Goal: Entertainment & Leisure: Consume media (video, audio)

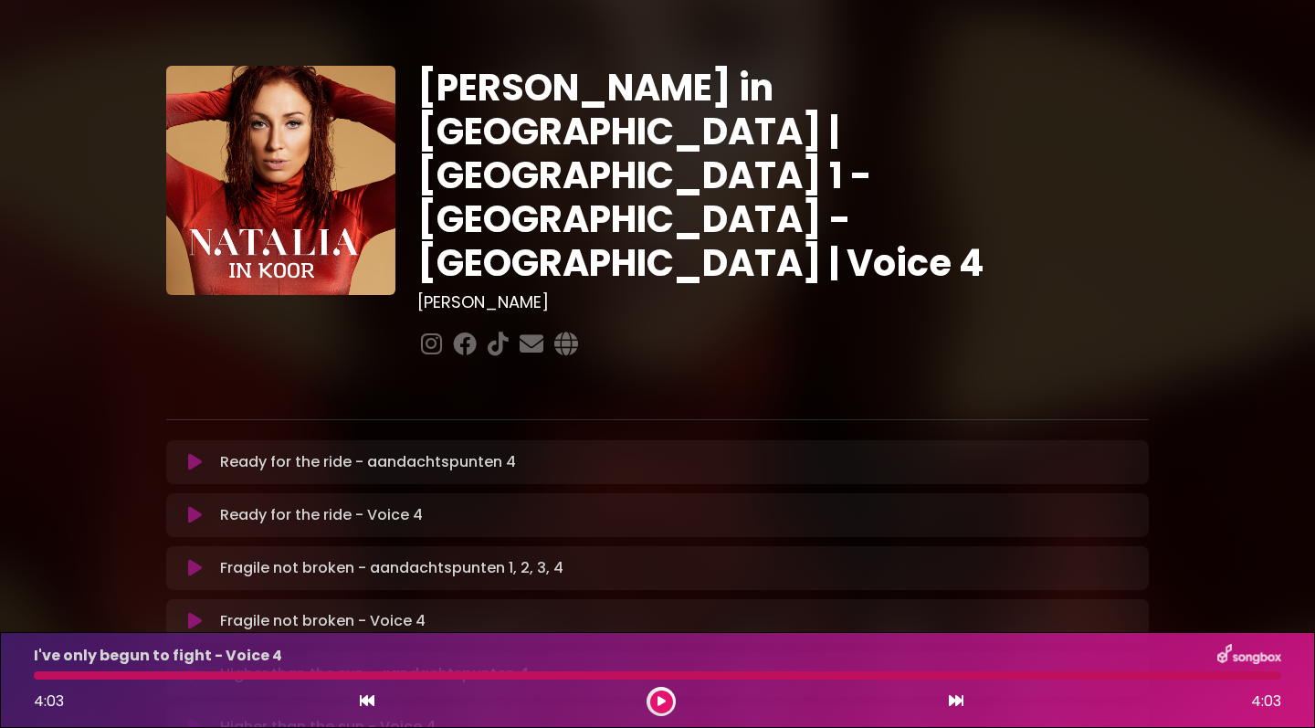
scroll to position [852, 0]
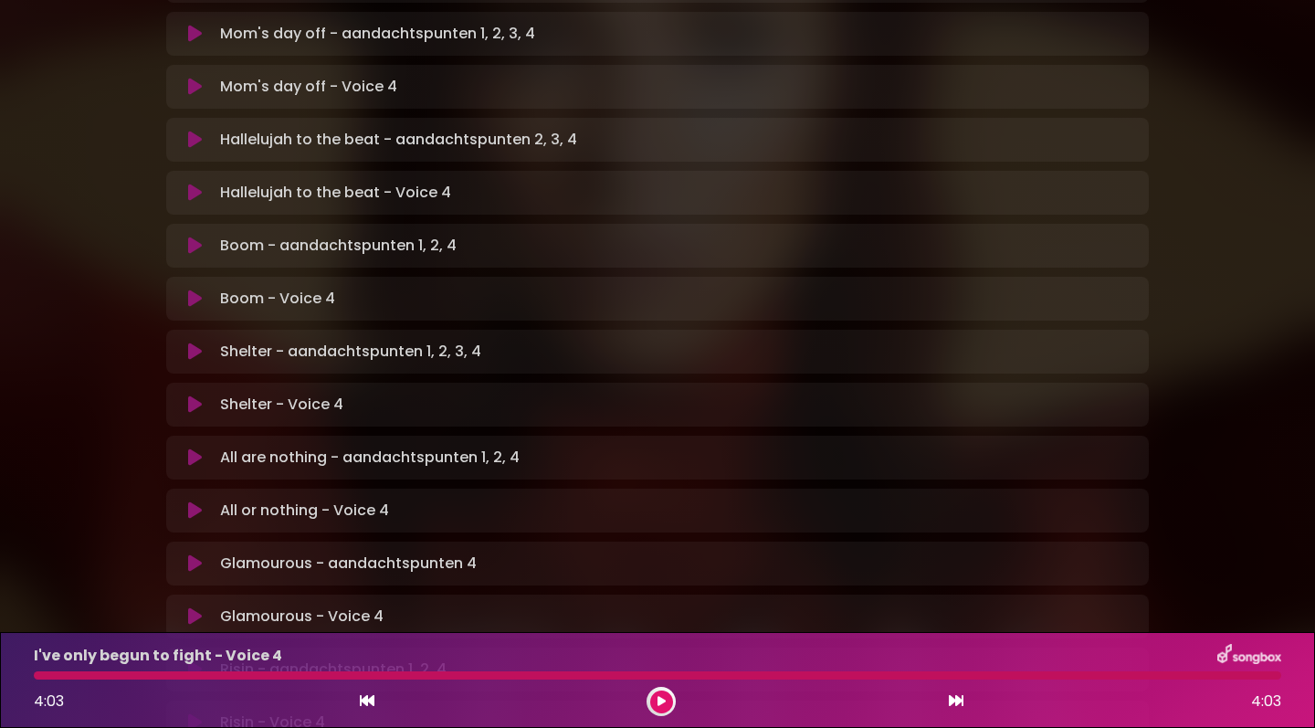
click at [193, 554] on icon at bounding box center [195, 563] width 14 height 18
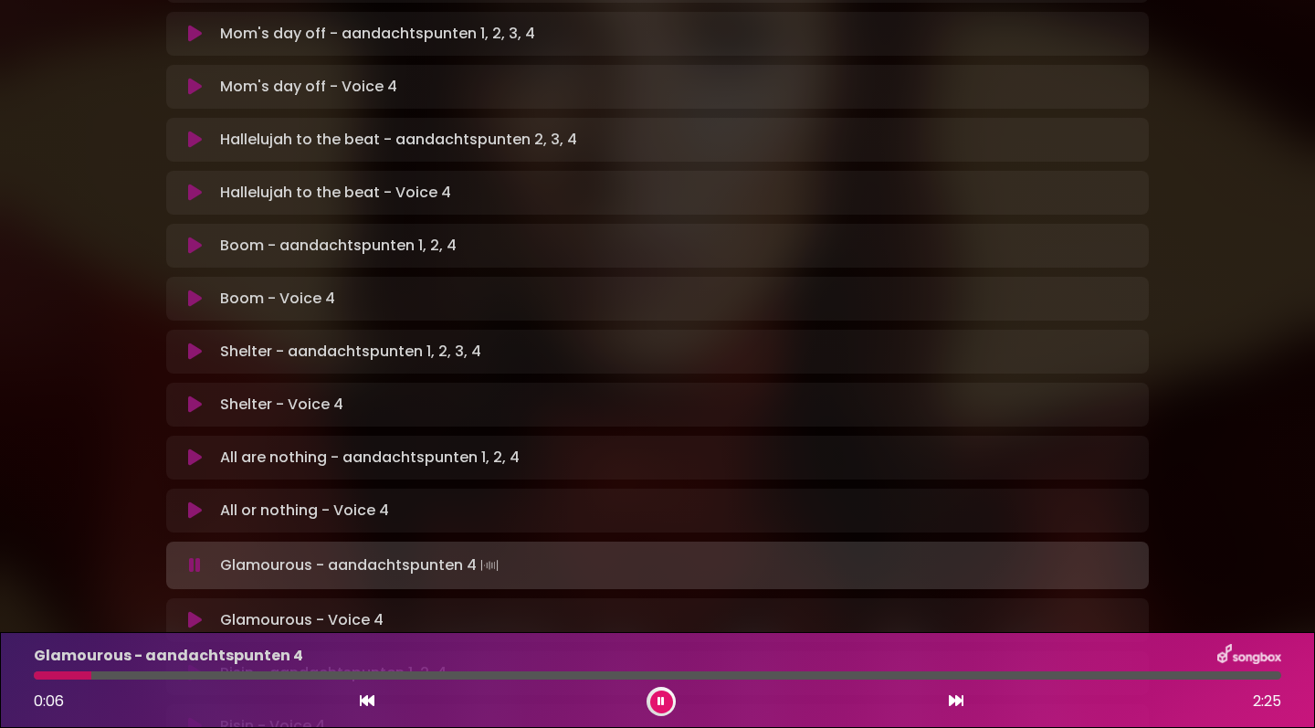
click at [192, 501] on icon at bounding box center [195, 510] width 14 height 18
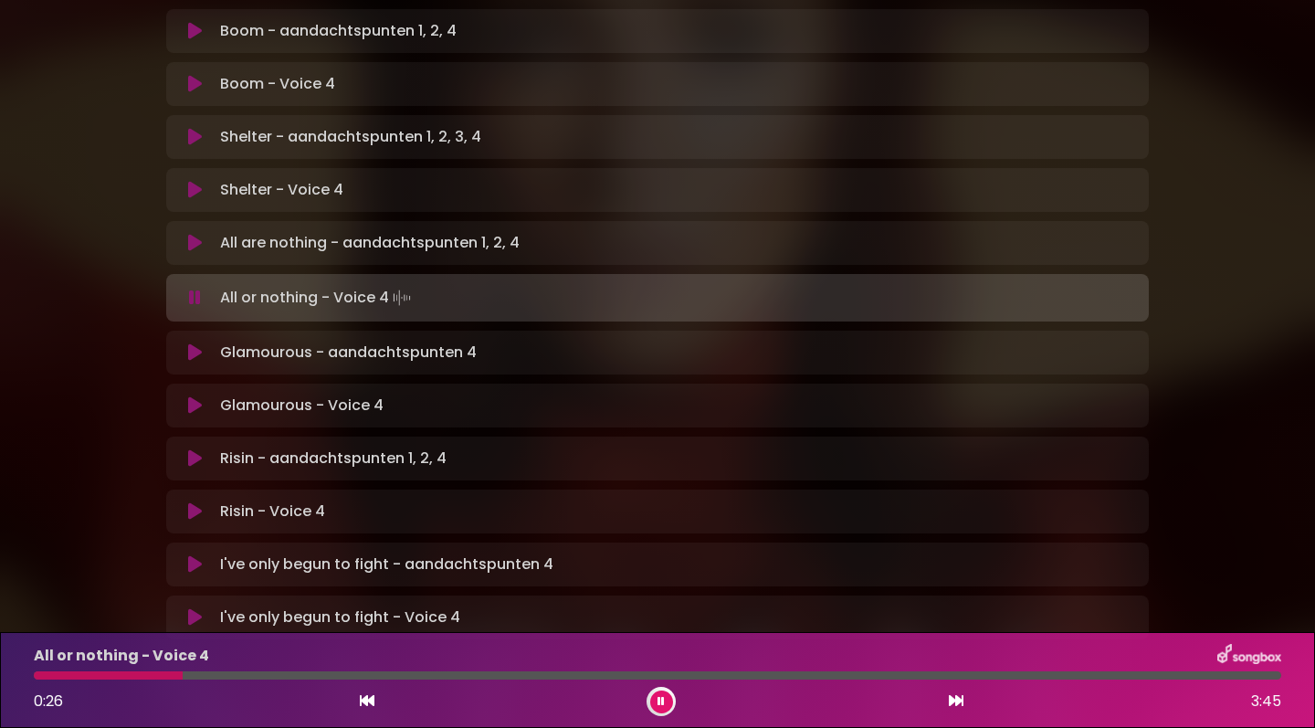
scroll to position [1123, 0]
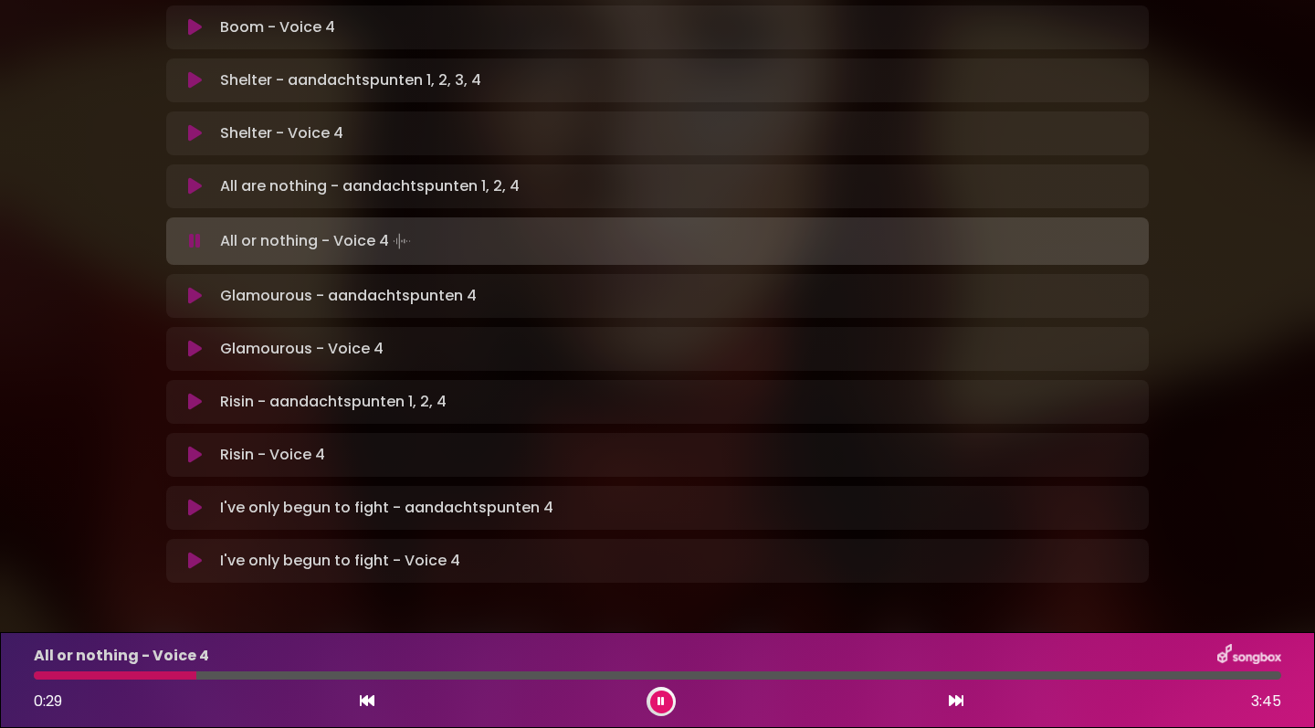
click at [656, 706] on button at bounding box center [661, 701] width 23 height 23
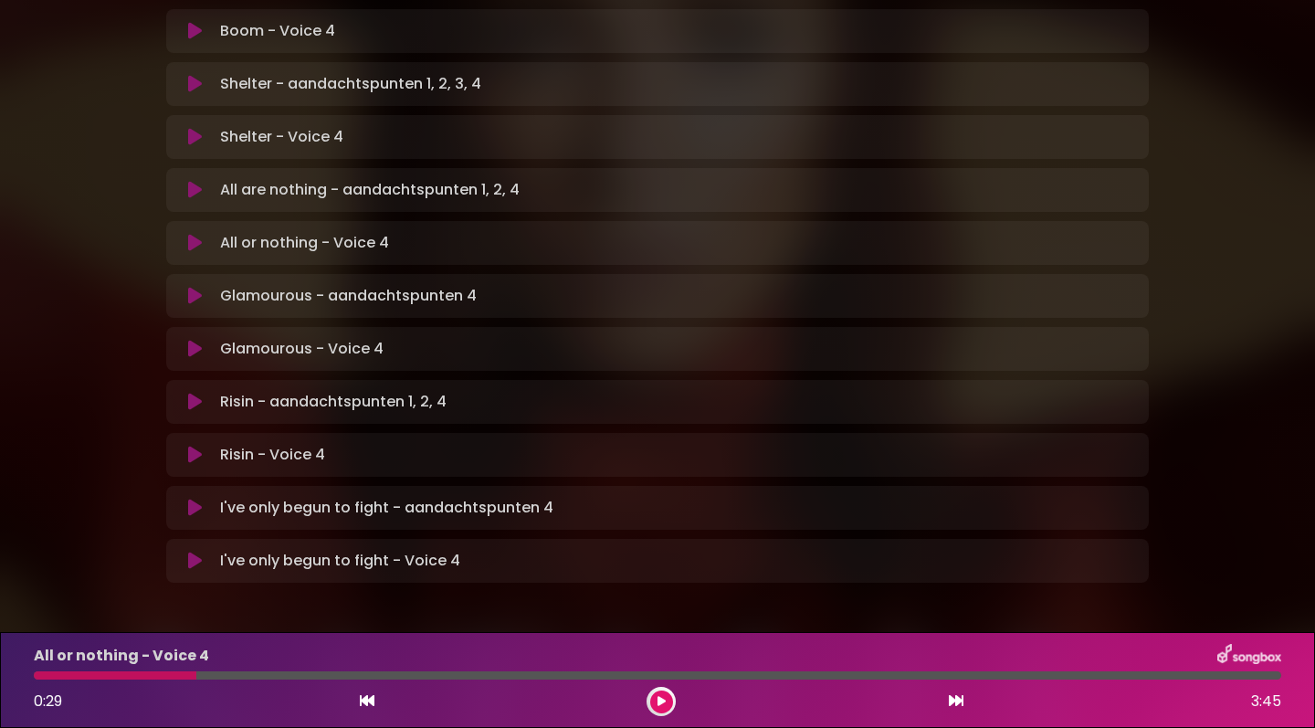
click at [656, 703] on button at bounding box center [661, 701] width 23 height 23
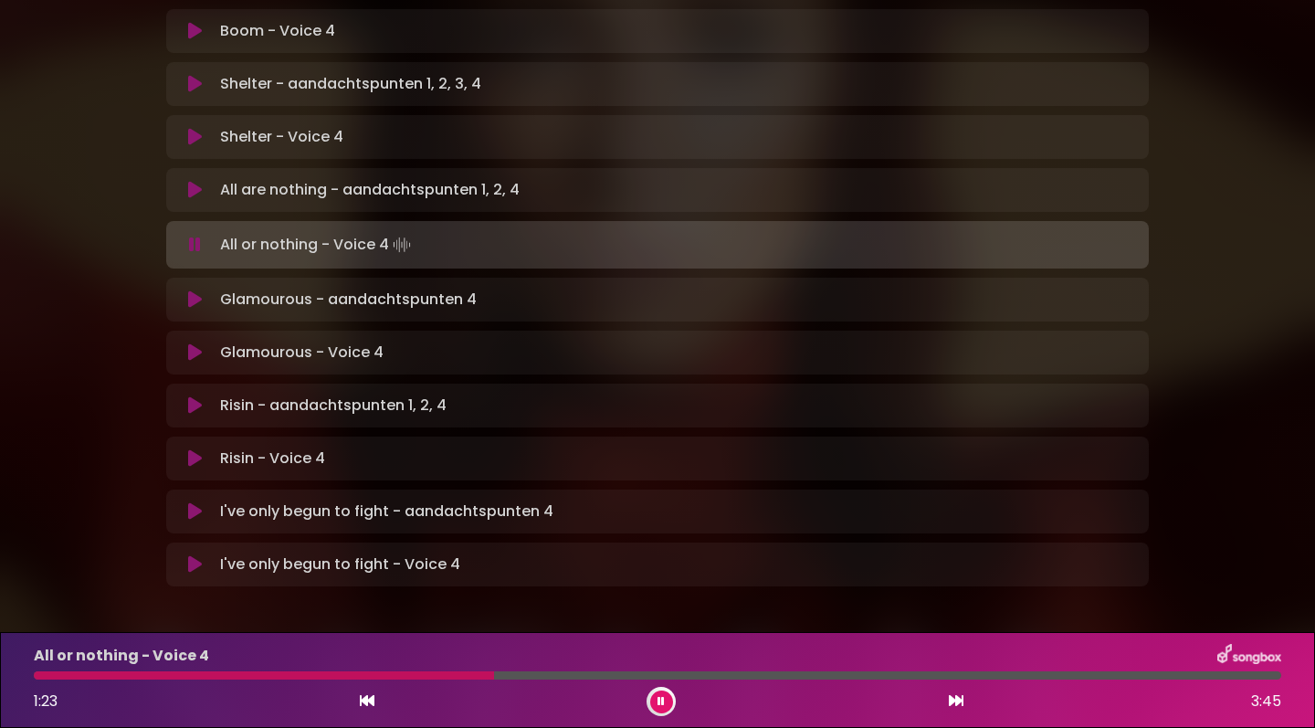
click at [369, 698] on icon at bounding box center [367, 700] width 15 height 15
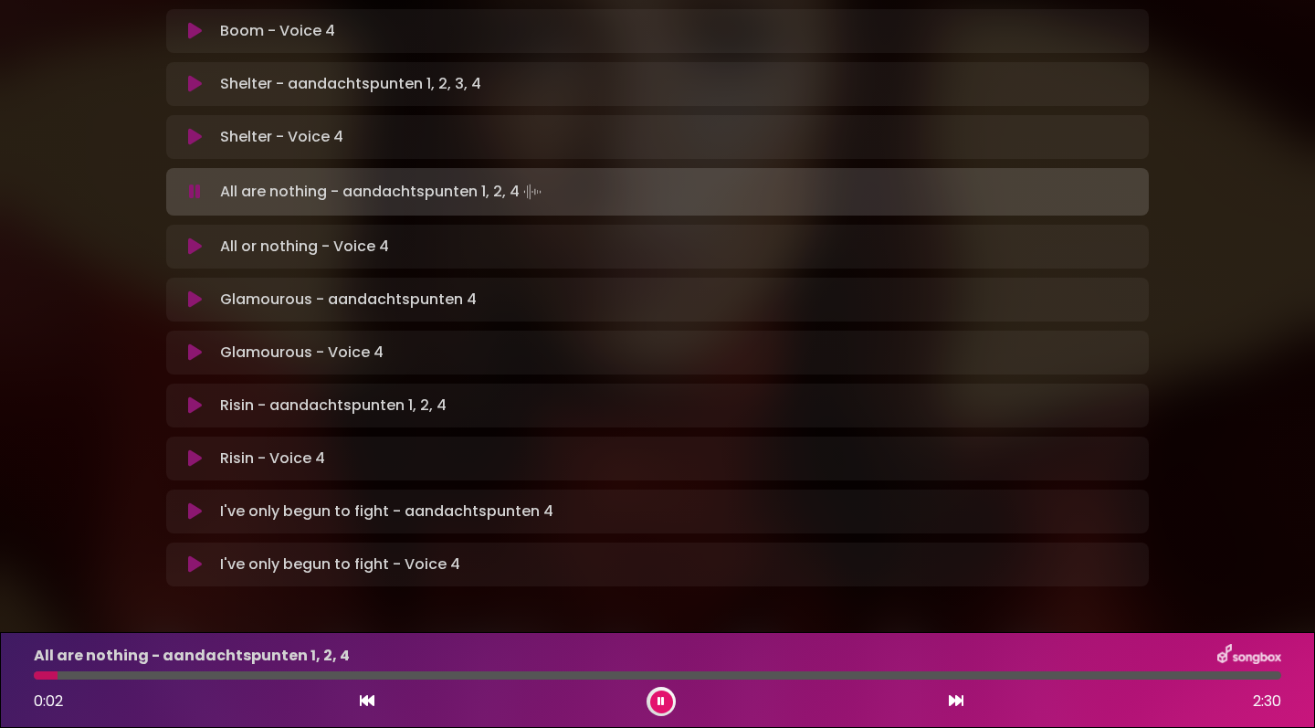
click at [194, 237] on icon at bounding box center [195, 246] width 14 height 18
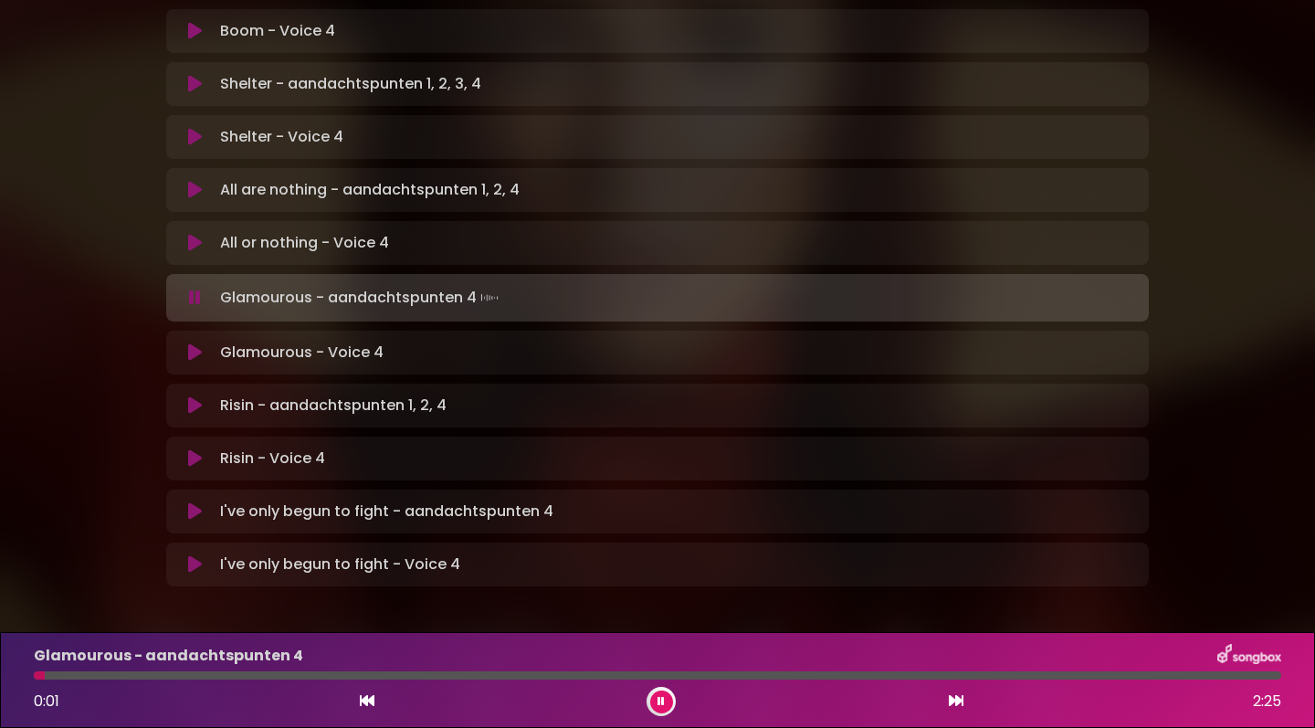
click at [188, 343] on icon at bounding box center [195, 352] width 14 height 18
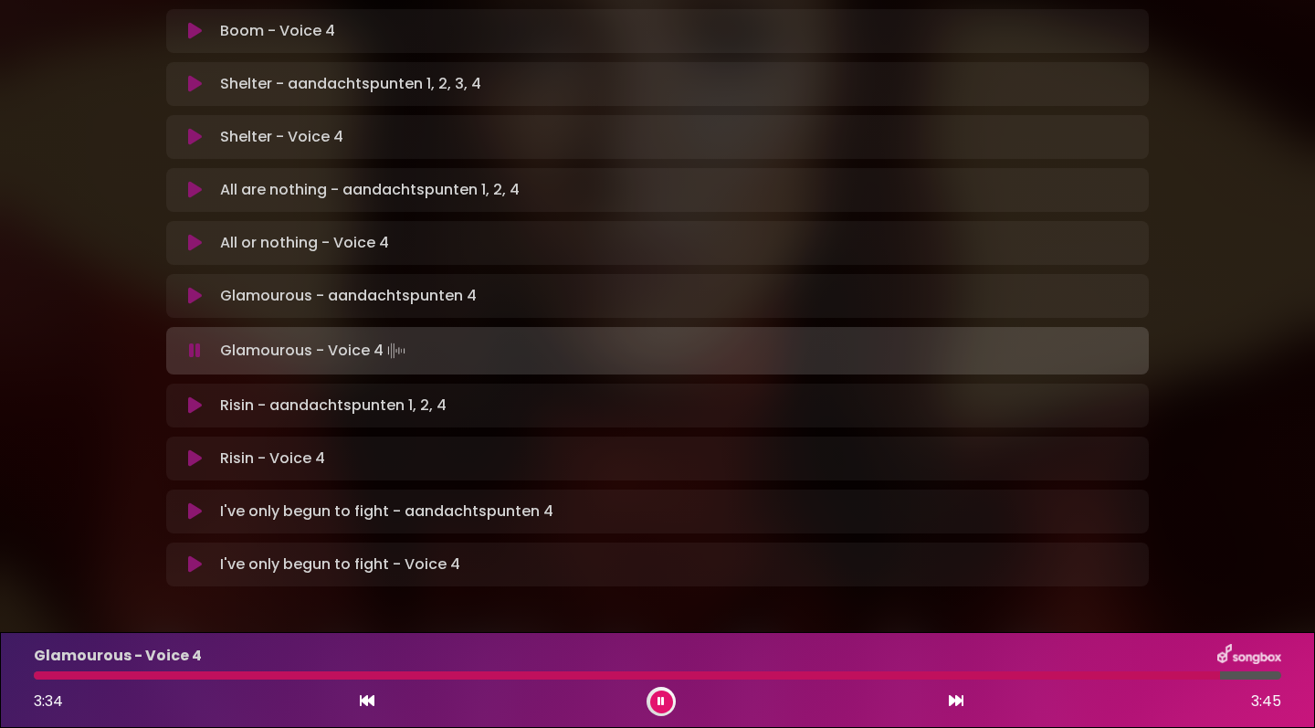
click at [192, 449] on icon at bounding box center [195, 458] width 14 height 18
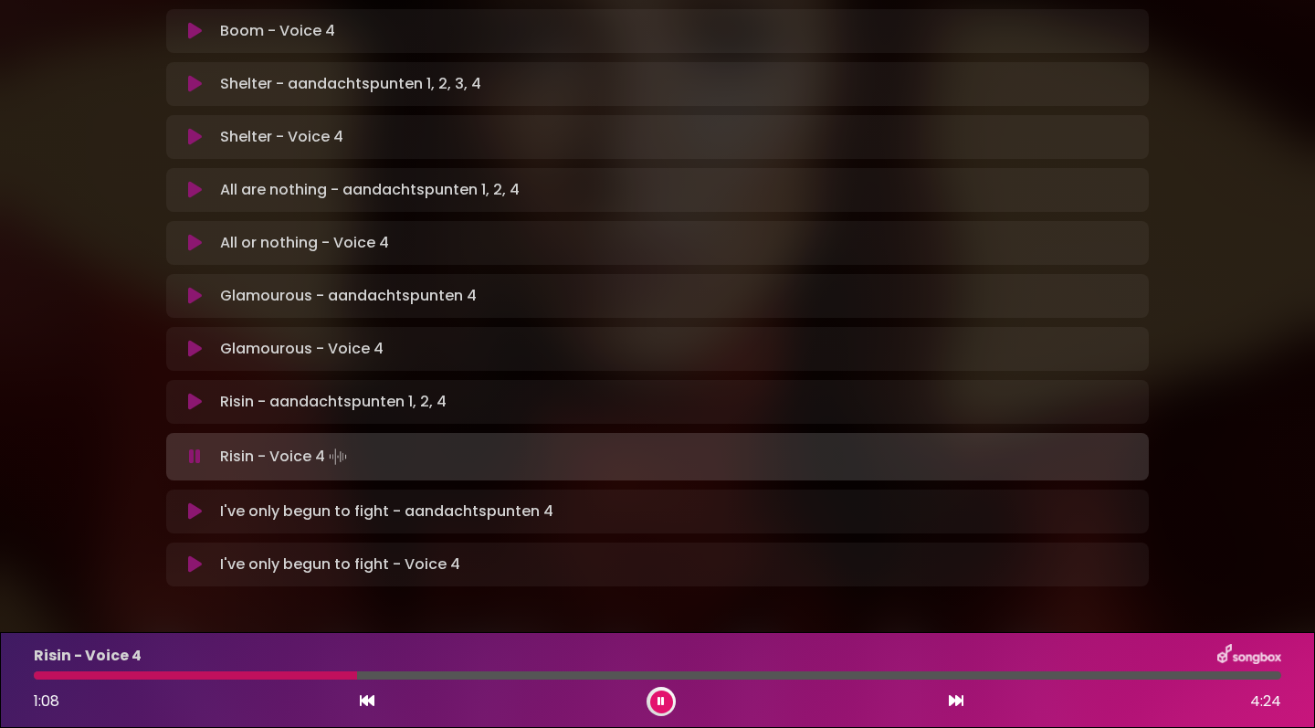
click at [288, 682] on div "Risin - Voice 4 1:08 4:24" at bounding box center [657, 680] width 1269 height 72
click at [297, 681] on div "Risin - Voice 4 1:09 4:24" at bounding box center [657, 680] width 1269 height 72
drag, startPoint x: 362, startPoint y: 678, endPoint x: 272, endPoint y: 673, distance: 90.6
click at [272, 673] on div at bounding box center [198, 675] width 329 height 8
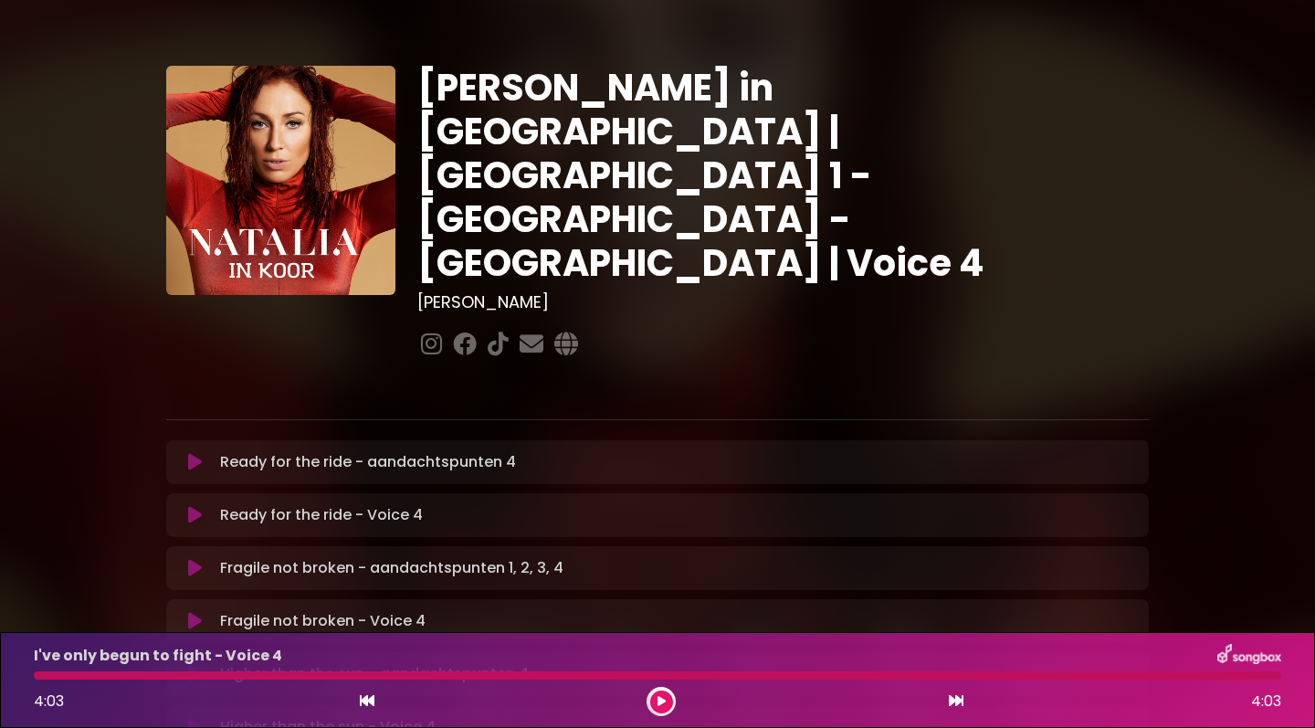
scroll to position [0, 0]
click at [189, 453] on icon at bounding box center [195, 462] width 14 height 18
